Goal: Task Accomplishment & Management: Manage account settings

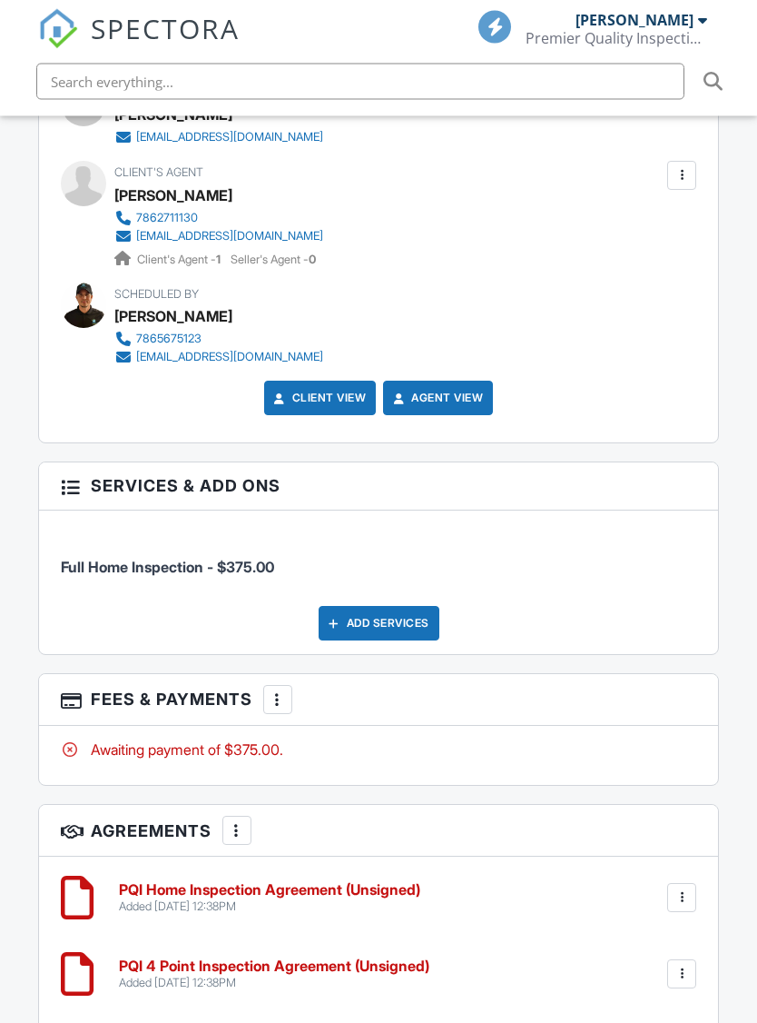
scroll to position [2683, 0]
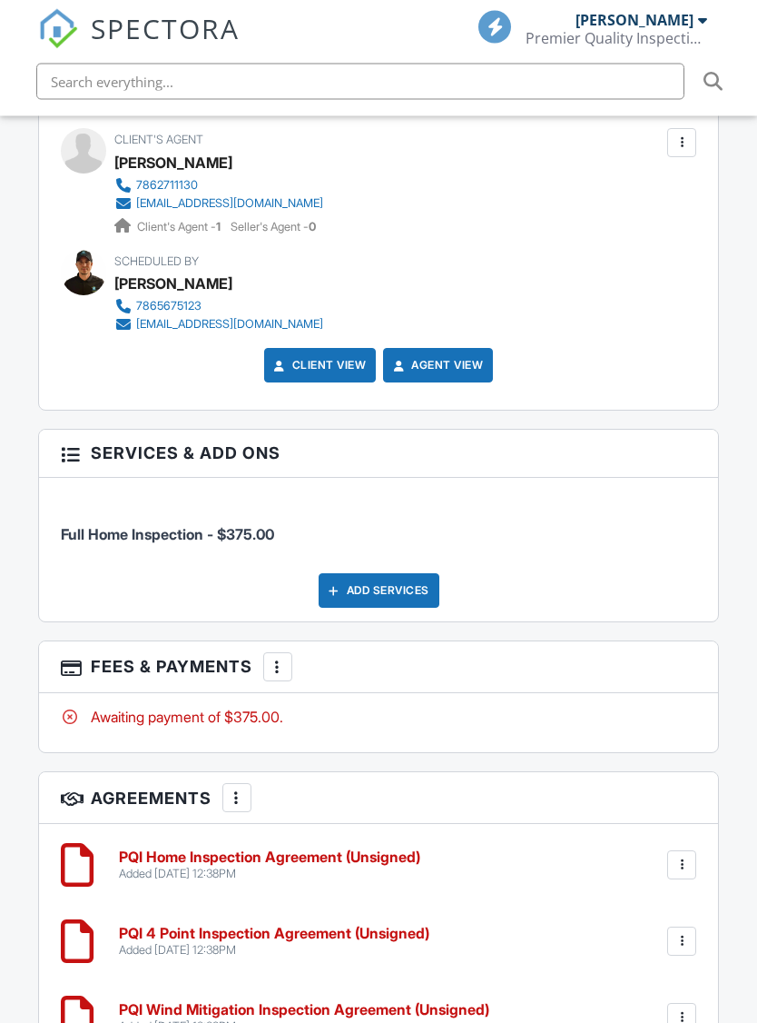
click at [356, 574] on div "Add Services" at bounding box center [379, 591] width 121 height 35
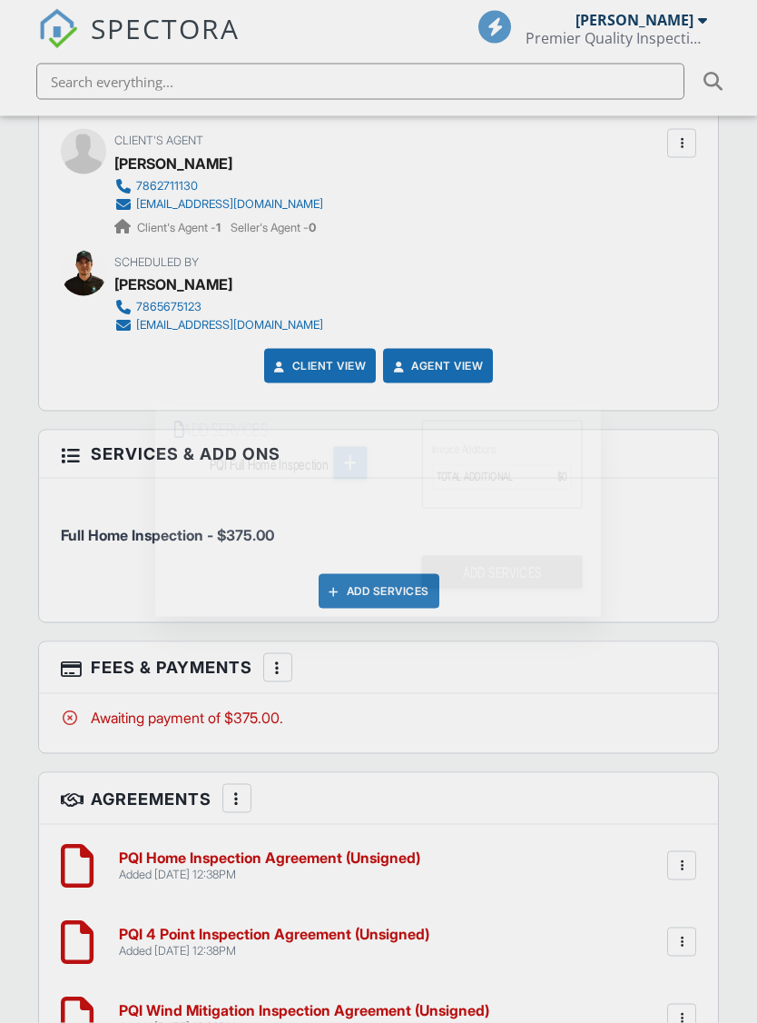
scroll to position [2684, 0]
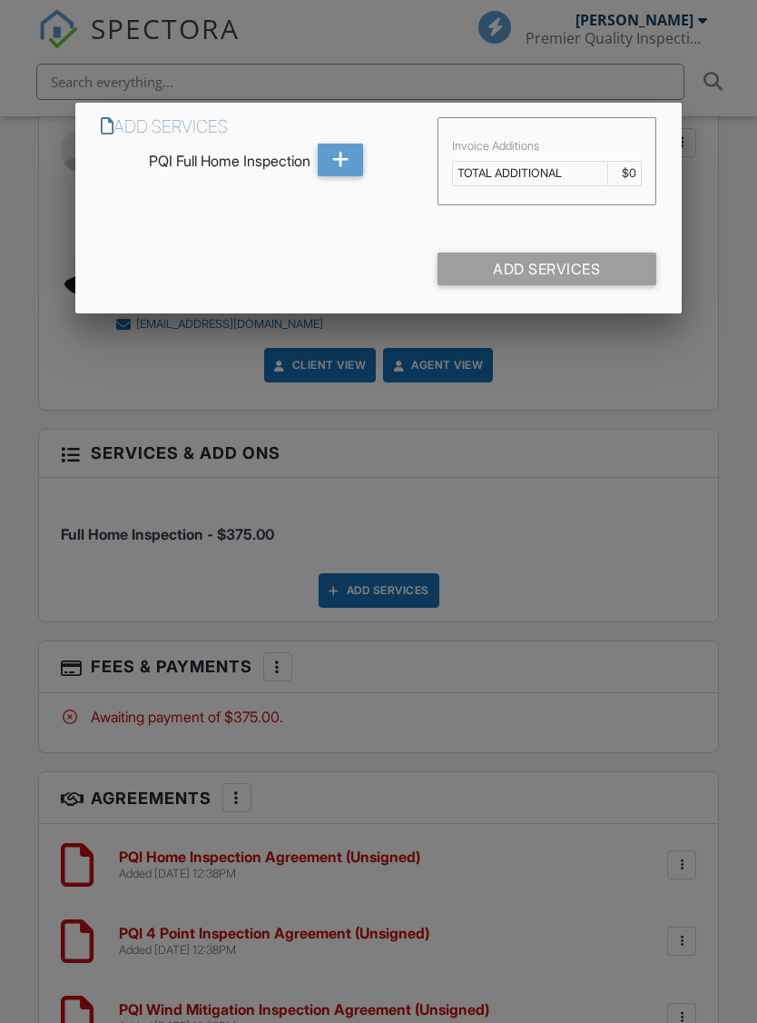
click at [635, 446] on div at bounding box center [378, 548] width 757 height 1279
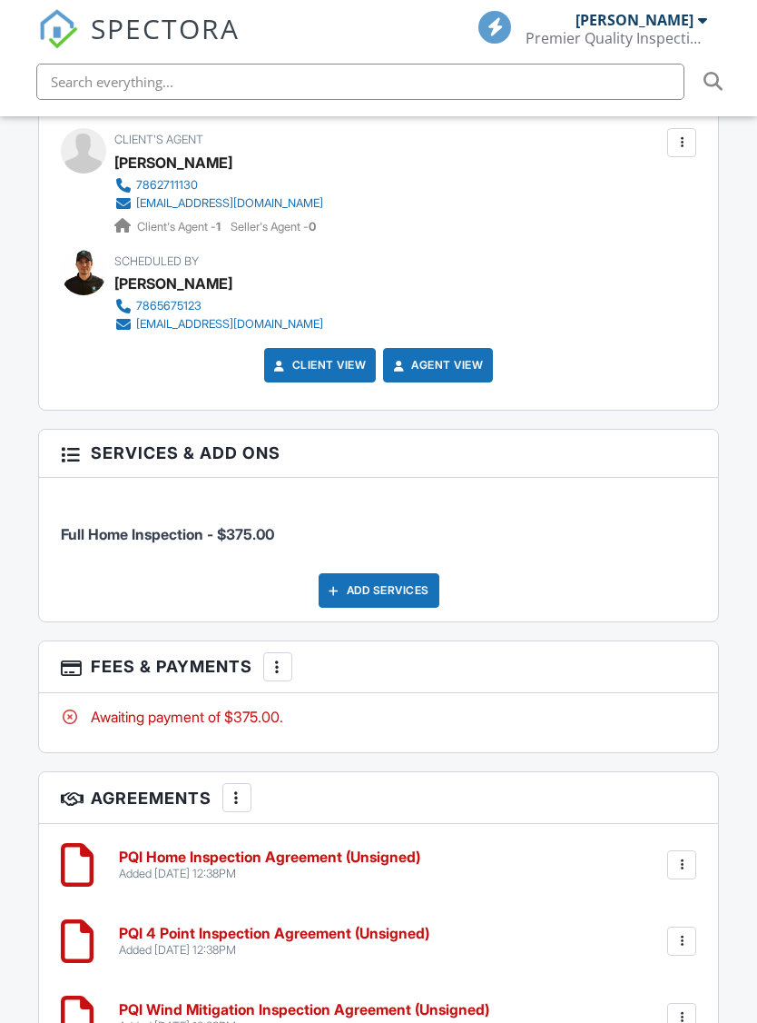
click at [282, 658] on div at bounding box center [278, 667] width 18 height 18
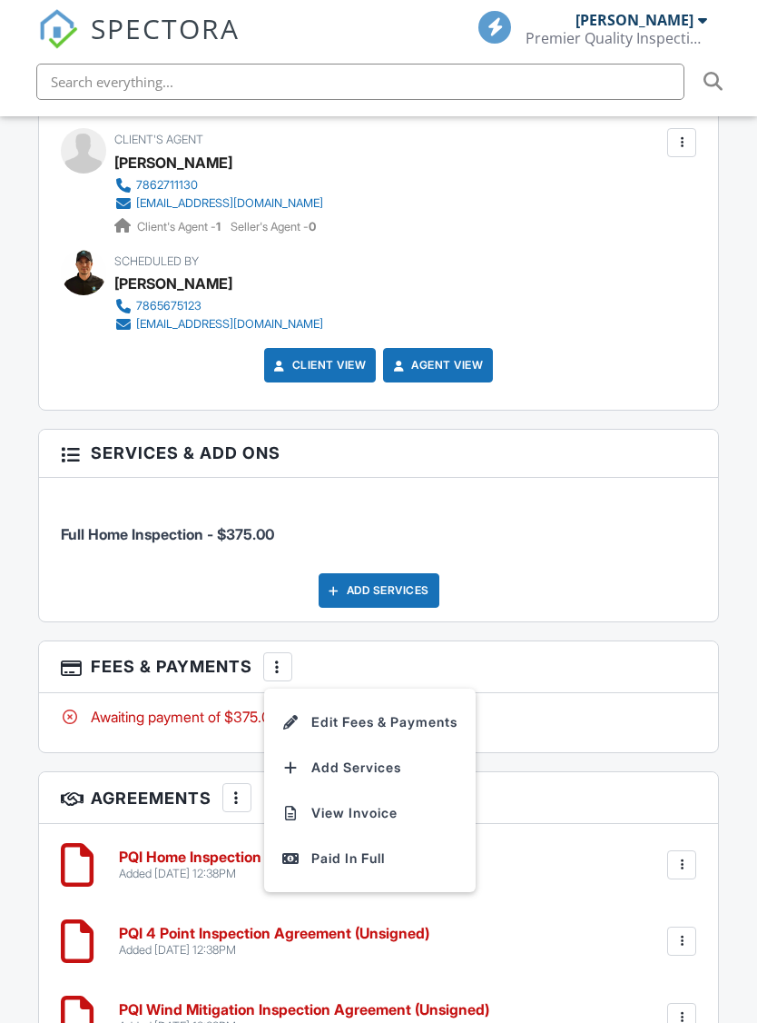
click at [424, 699] on li "Edit Fees & Payments" at bounding box center [370, 721] width 190 height 45
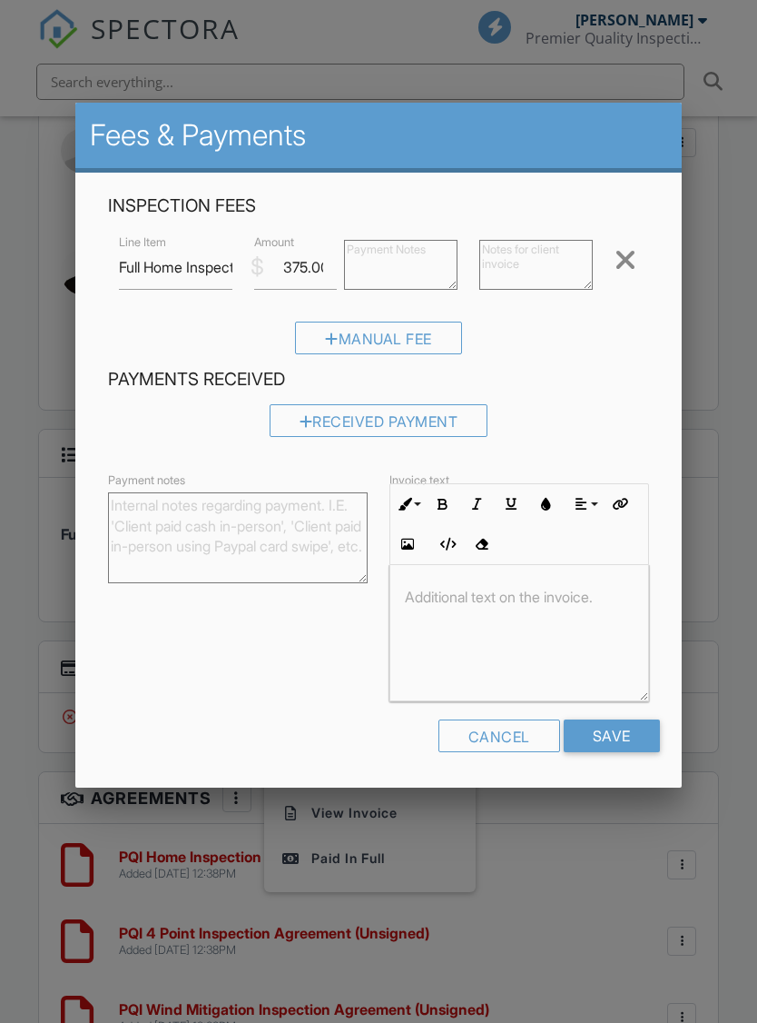
click at [372, 333] on div "Manual Fee" at bounding box center [378, 338] width 167 height 33
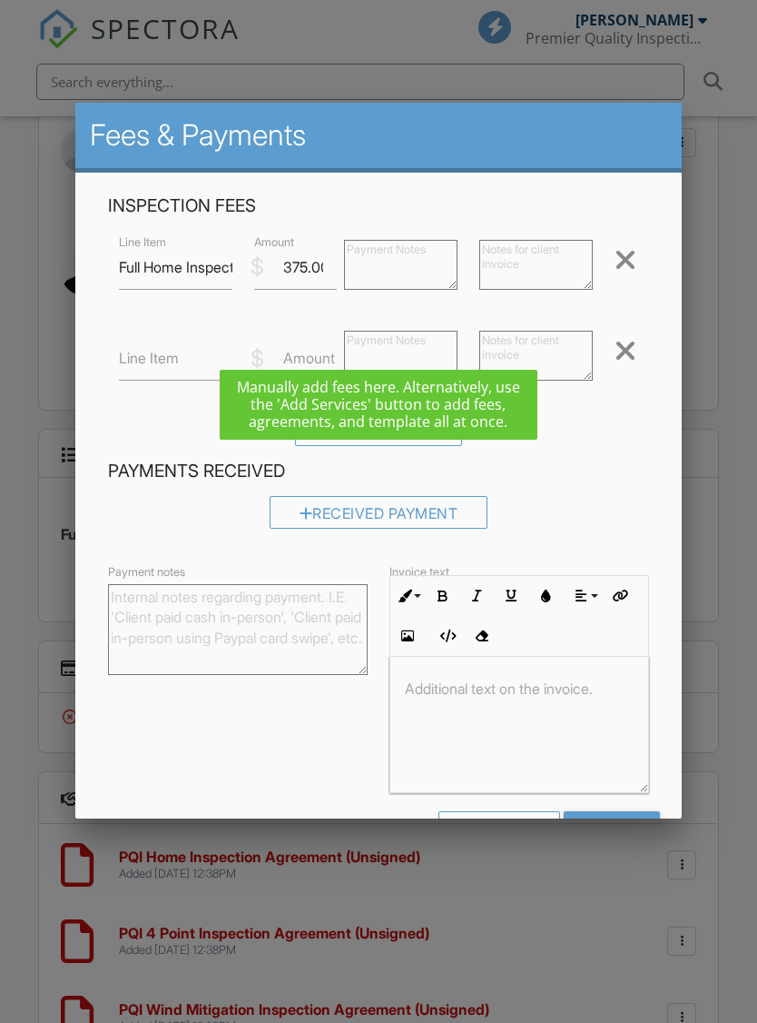
click at [146, 359] on label "Line Item" at bounding box center [149, 358] width 60 height 20
click at [146, 359] on input "Line Item" at bounding box center [176, 358] width 114 height 45
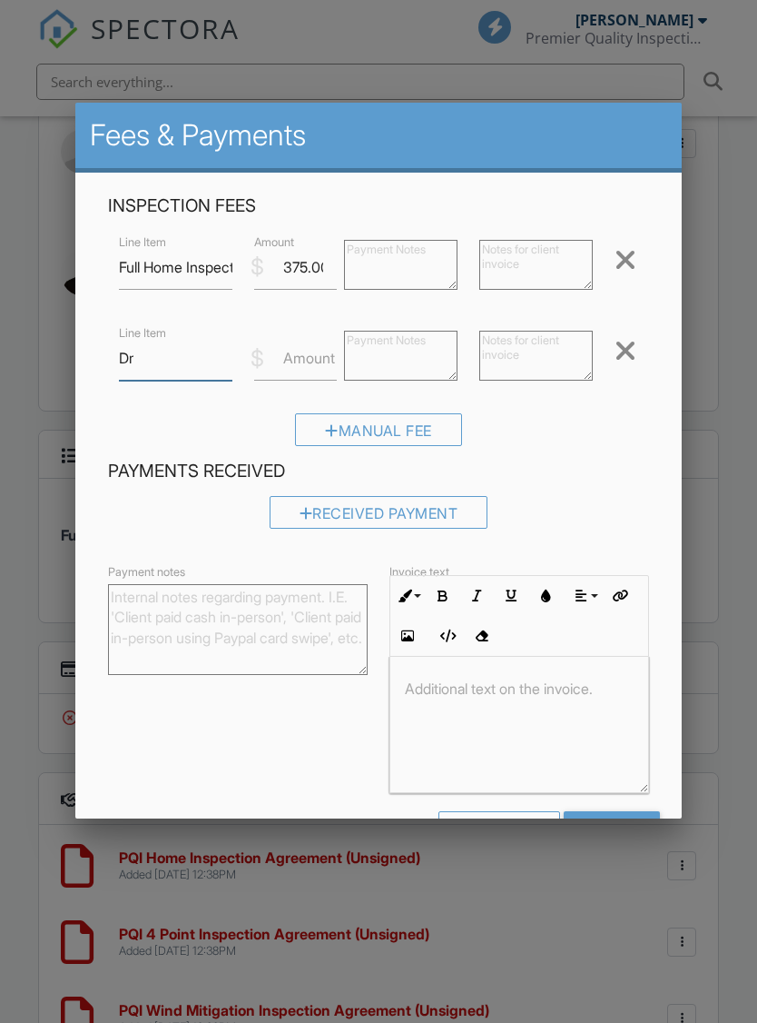
type input "D"
type input "Sewer Scope Inspection"
click at [312, 363] on label "Amount" at bounding box center [309, 358] width 52 height 20
click at [312, 363] on input "Amount" at bounding box center [295, 358] width 83 height 45
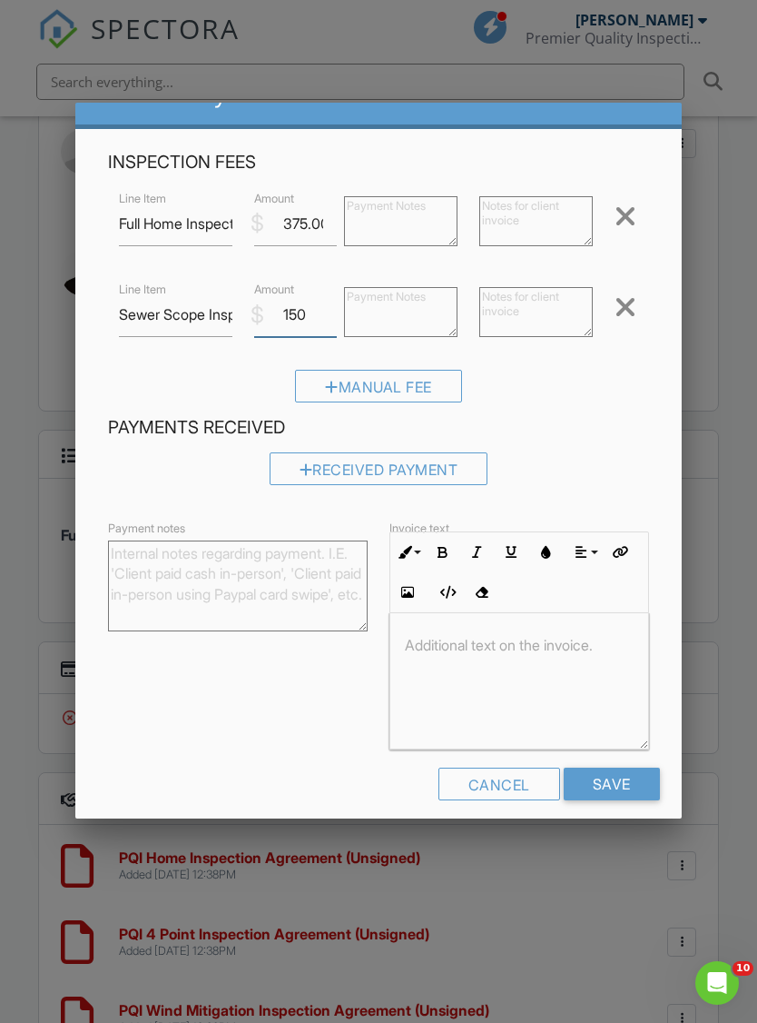
scroll to position [43, 0]
type input "150"
click at [203, 685] on div "Payment notes Invoice text Inline Style XLarge Large Normal Small Light Small/L…" at bounding box center [378, 634] width 562 height 233
click at [625, 797] on input "Save" at bounding box center [612, 784] width 96 height 33
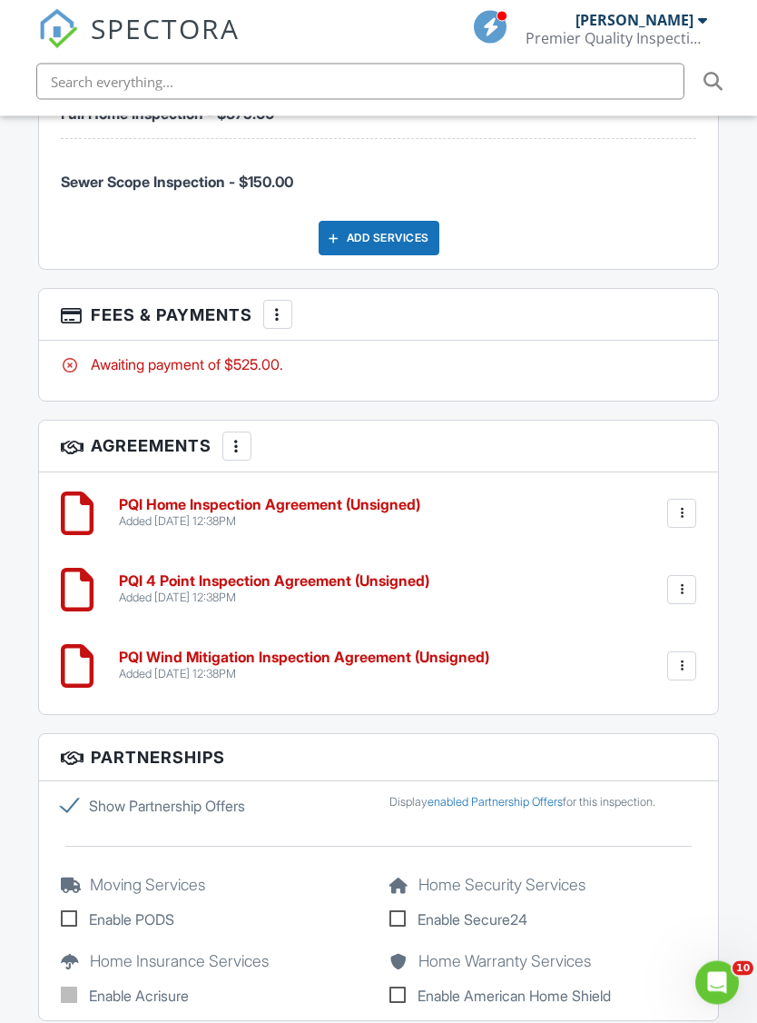
scroll to position [3315, 0]
click at [237, 437] on div at bounding box center [237, 446] width 18 height 18
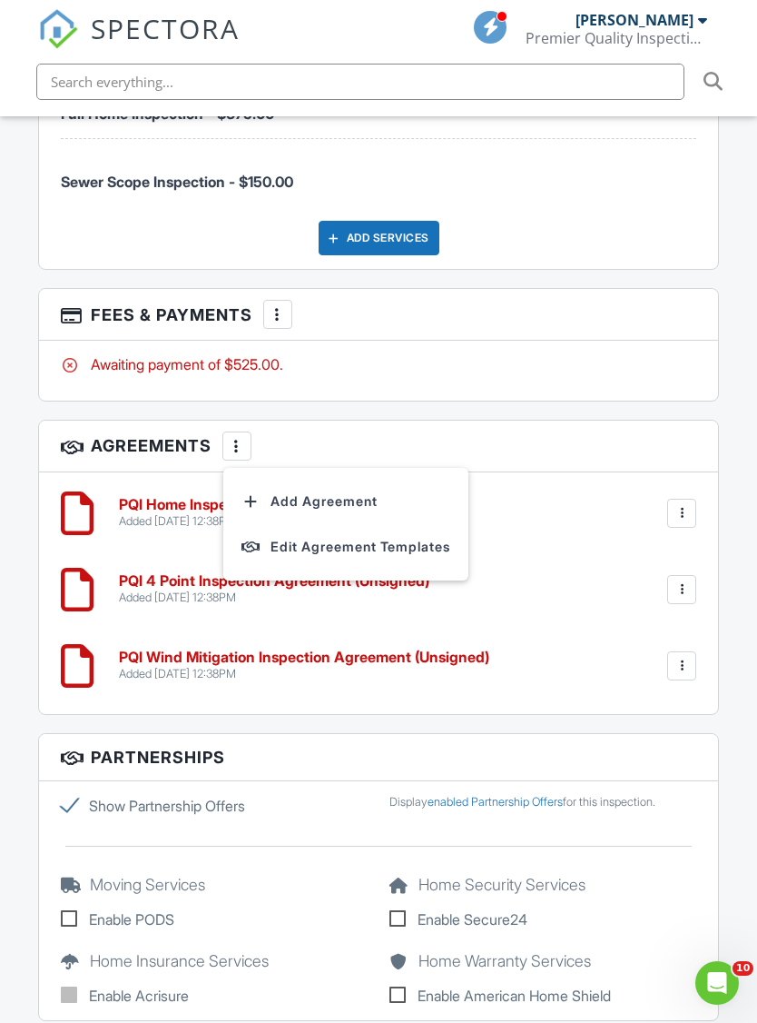
click at [343, 479] on li "Add Agreement" at bounding box center [345, 501] width 223 height 45
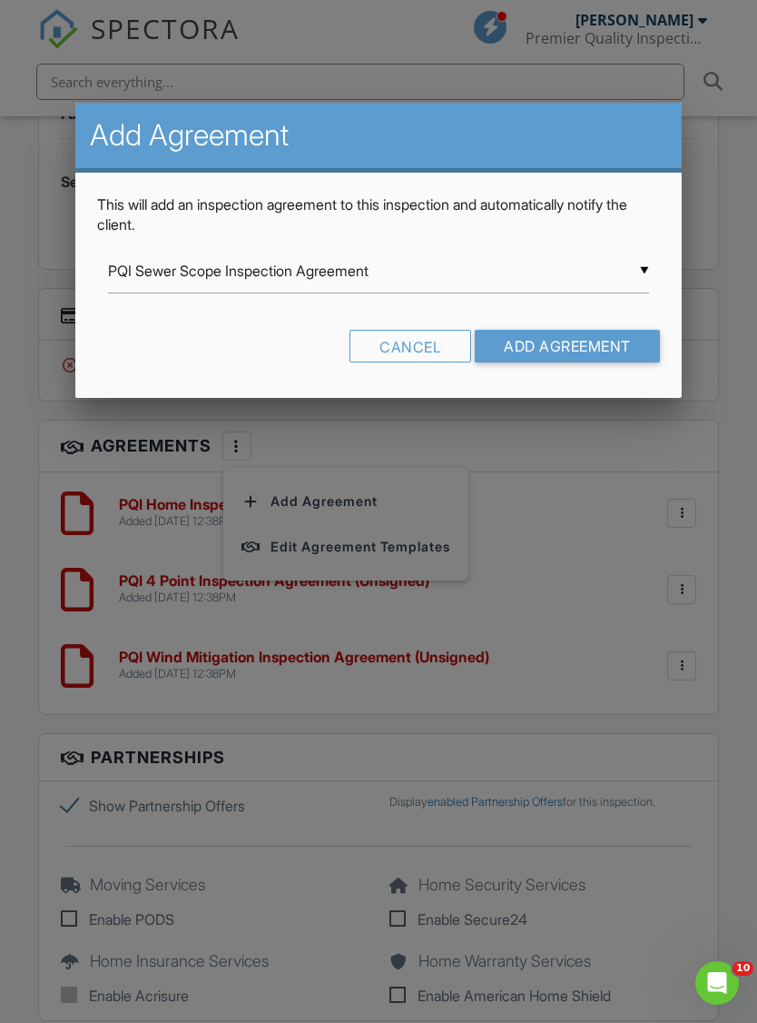
click at [620, 275] on input "PQI Sewer Scope Inspection Agreement" at bounding box center [378, 271] width 540 height 45
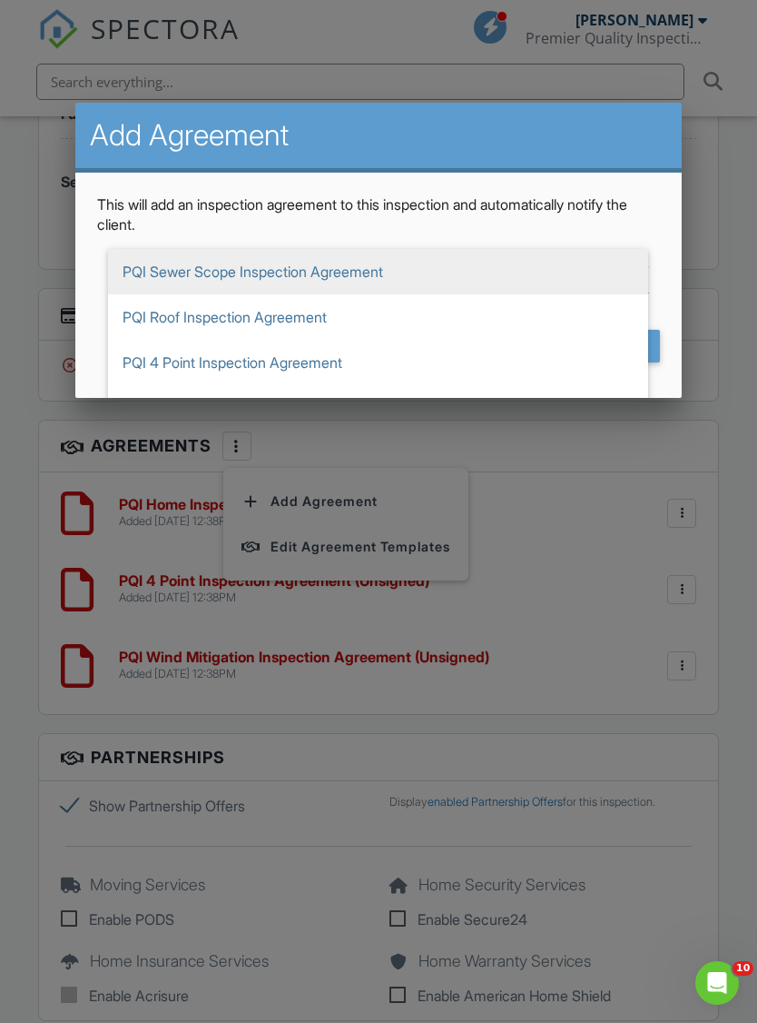
click at [353, 286] on span "PQI Sewer Scope Inspection Agreement" at bounding box center [378, 271] width 540 height 45
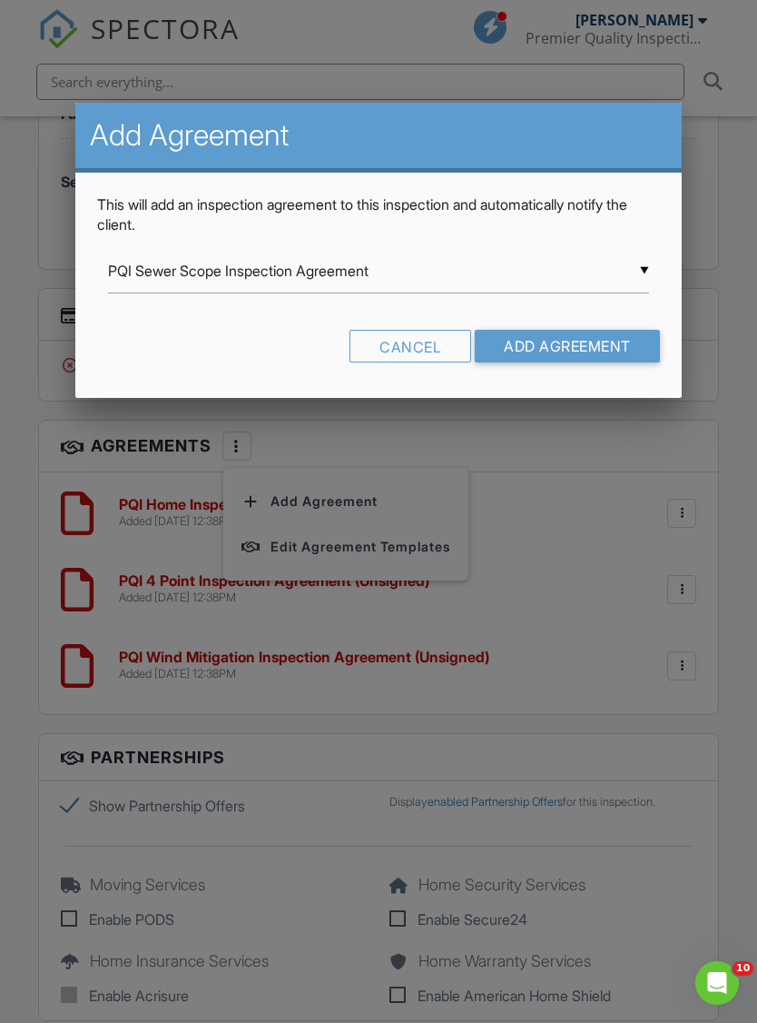
click at [599, 347] on input "Add Agreement" at bounding box center [567, 346] width 185 height 33
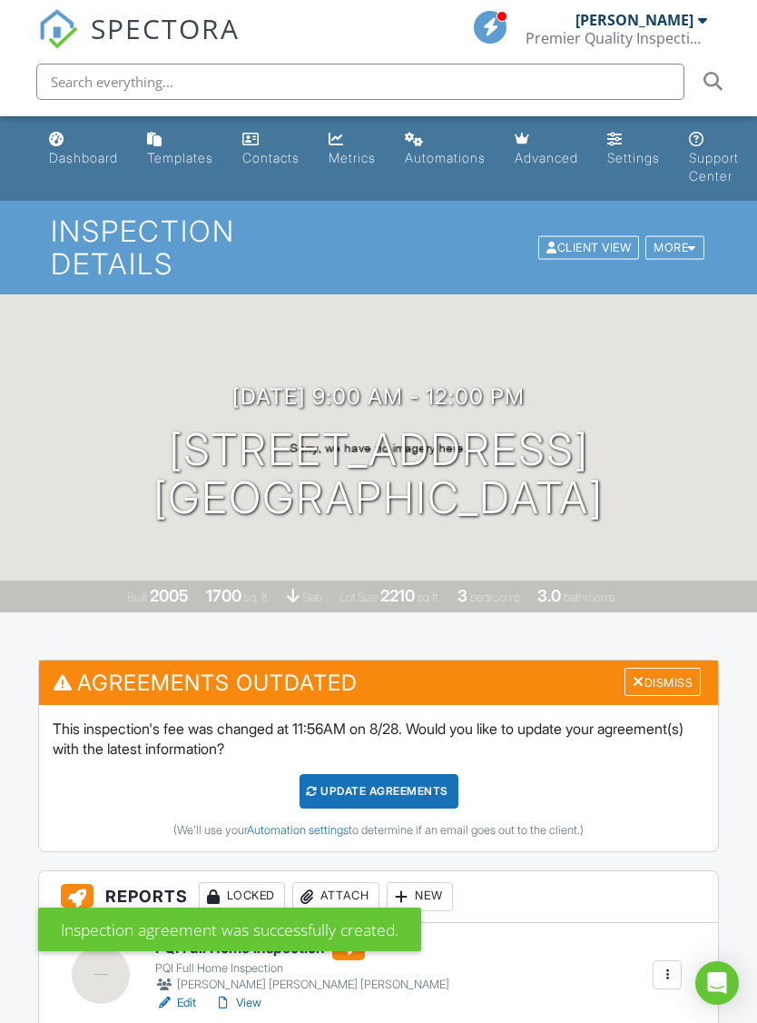
click at [378, 774] on div "Update Agreements" at bounding box center [379, 791] width 159 height 35
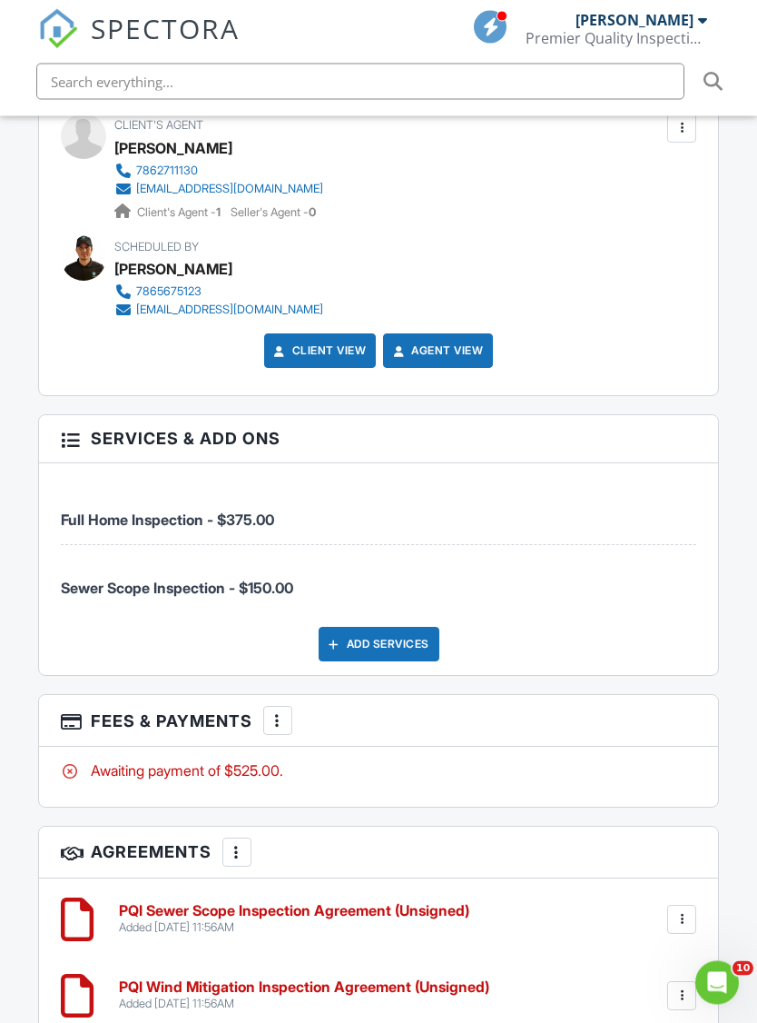
scroll to position [2721, 0]
